Goal: Transaction & Acquisition: Purchase product/service

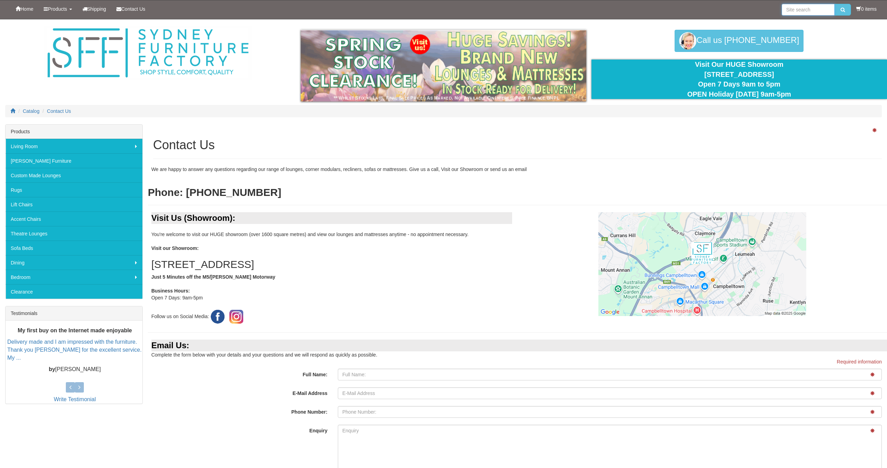
click at [799, 8] on input "search" at bounding box center [807, 10] width 53 height 12
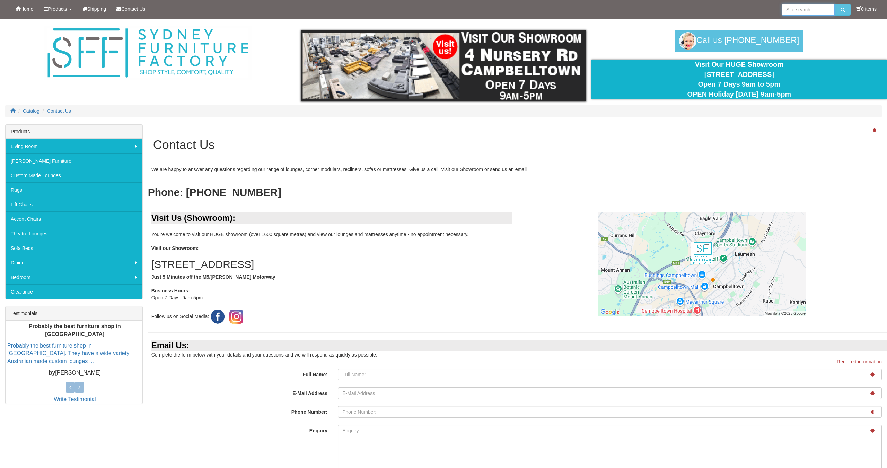
paste input "Sun lounge set"
type input "Sun lounge set"
click at [842, 9] on icon "submit" at bounding box center [842, 9] width 5 height 5
